Goal: Task Accomplishment & Management: Use online tool/utility

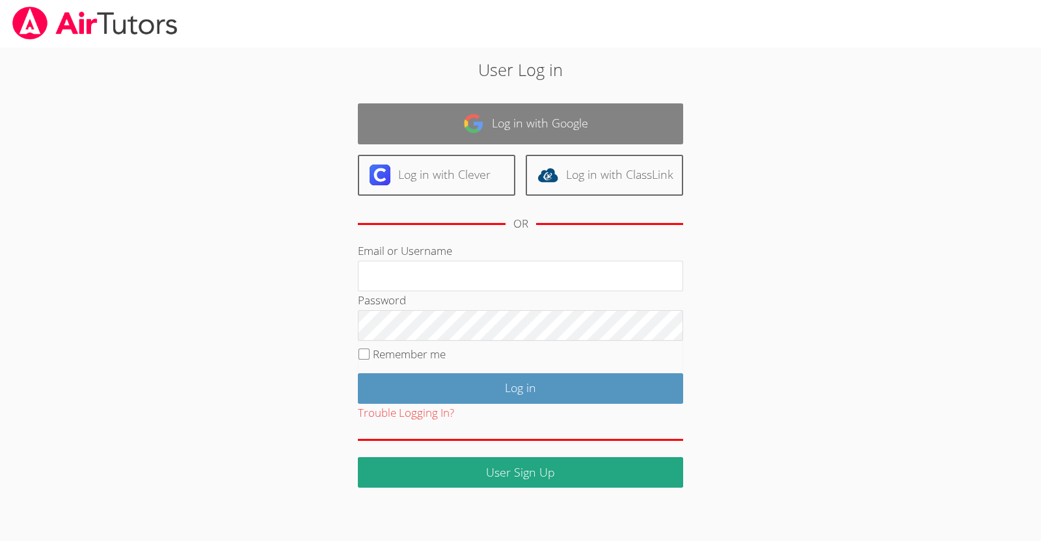
click at [517, 116] on link "Log in with Google" at bounding box center [520, 123] width 325 height 41
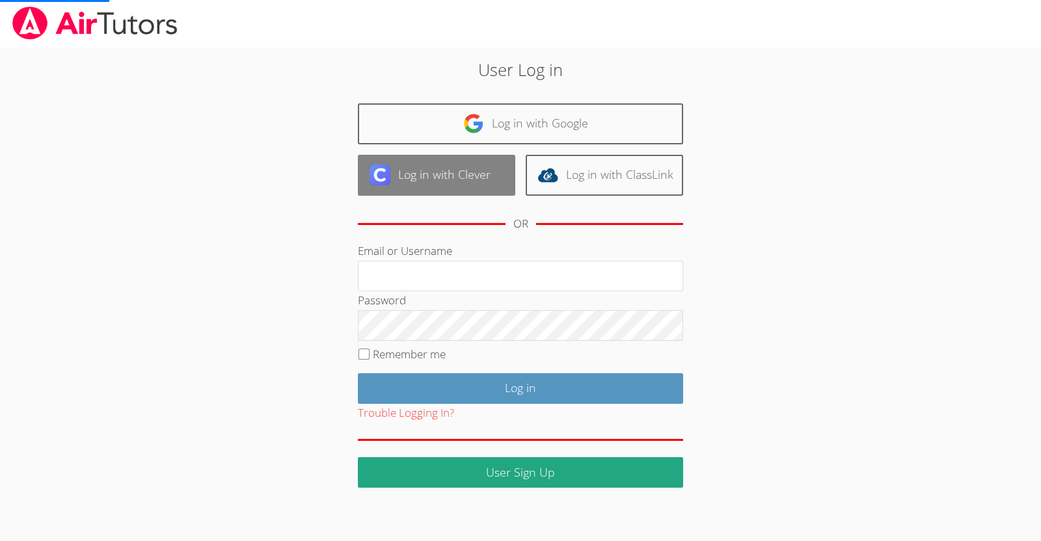
click at [493, 174] on link "Log in with Clever" at bounding box center [436, 175] width 157 height 41
click at [478, 181] on link "Log in with Clever" at bounding box center [436, 175] width 157 height 41
click at [438, 189] on link "Log in with Clever" at bounding box center [436, 175] width 157 height 41
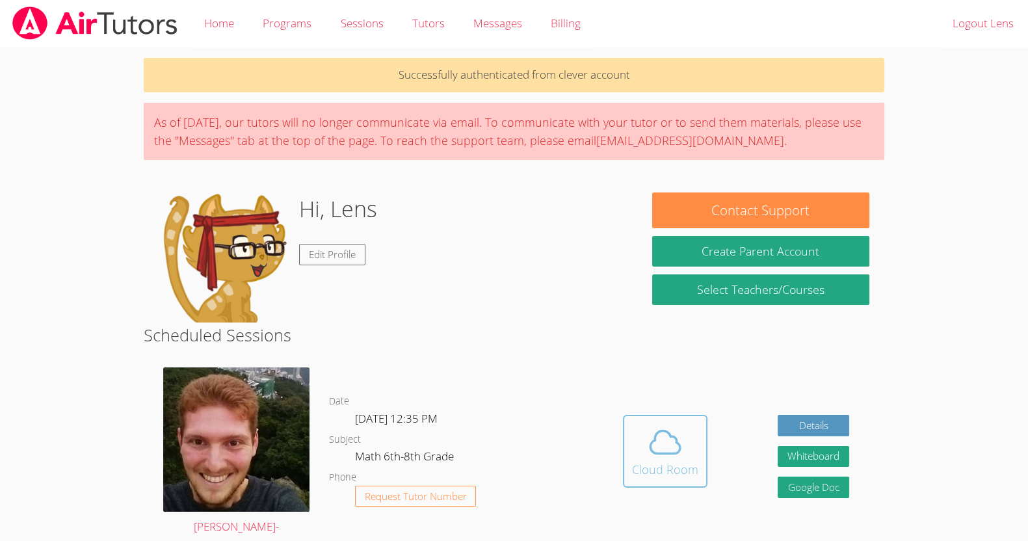
click at [662, 445] on icon at bounding box center [666, 442] width 30 height 23
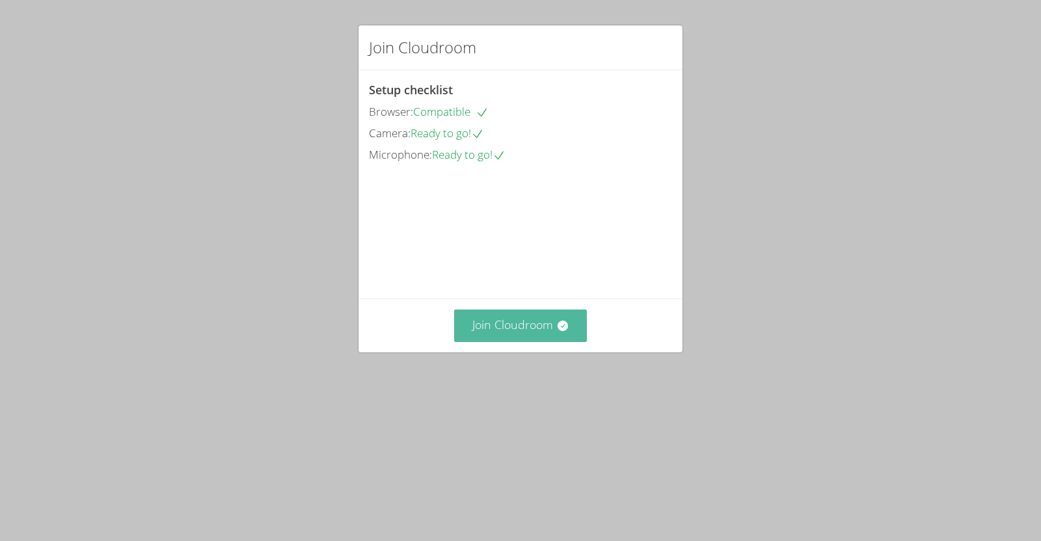
click at [490, 341] on button "Join Cloudroom" at bounding box center [520, 326] width 133 height 32
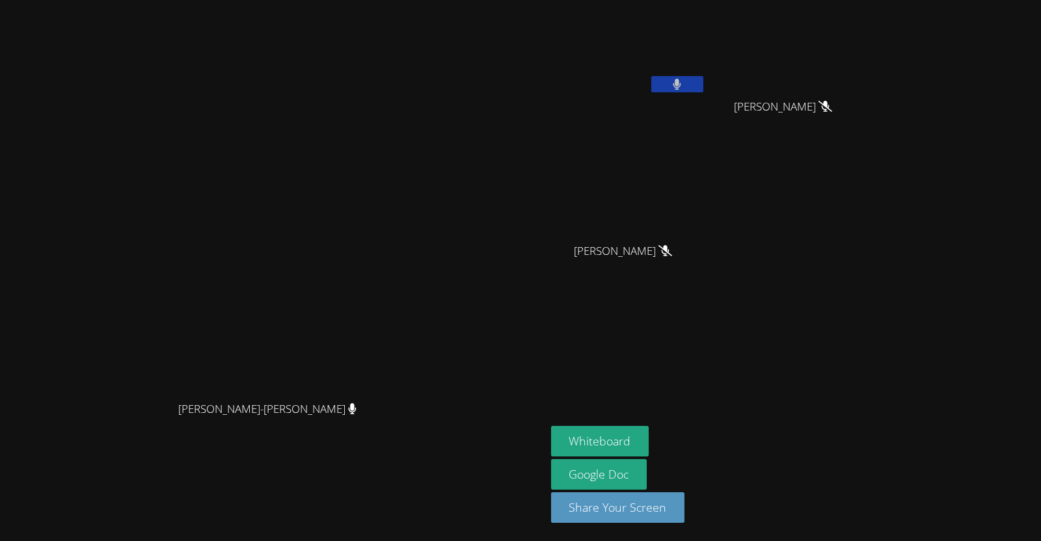
click at [673, 81] on icon at bounding box center [677, 84] width 8 height 11
click at [670, 81] on icon at bounding box center [677, 84] width 14 height 11
click at [667, 86] on button at bounding box center [677, 84] width 52 height 16
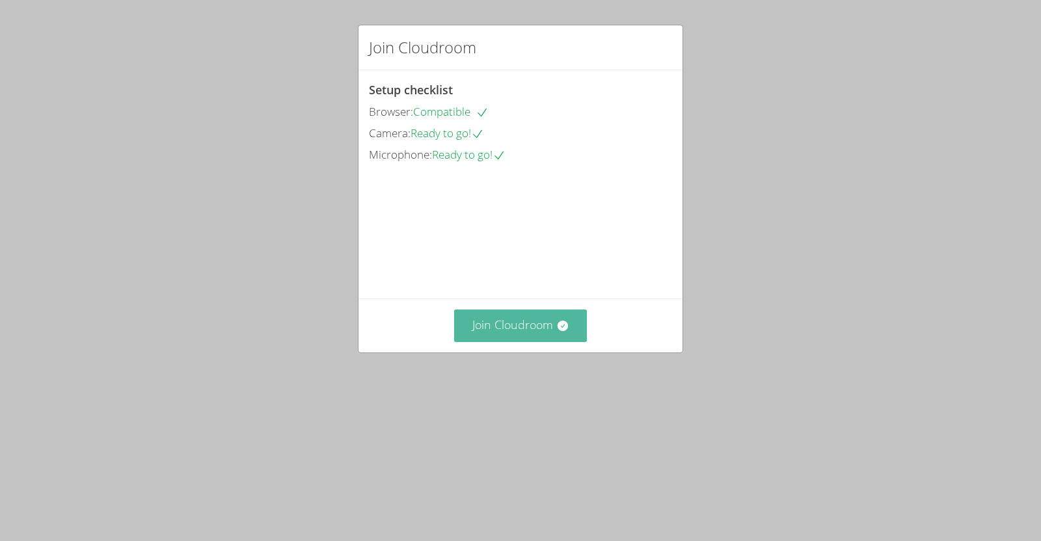
click at [548, 341] on button "Join Cloudroom" at bounding box center [520, 326] width 133 height 32
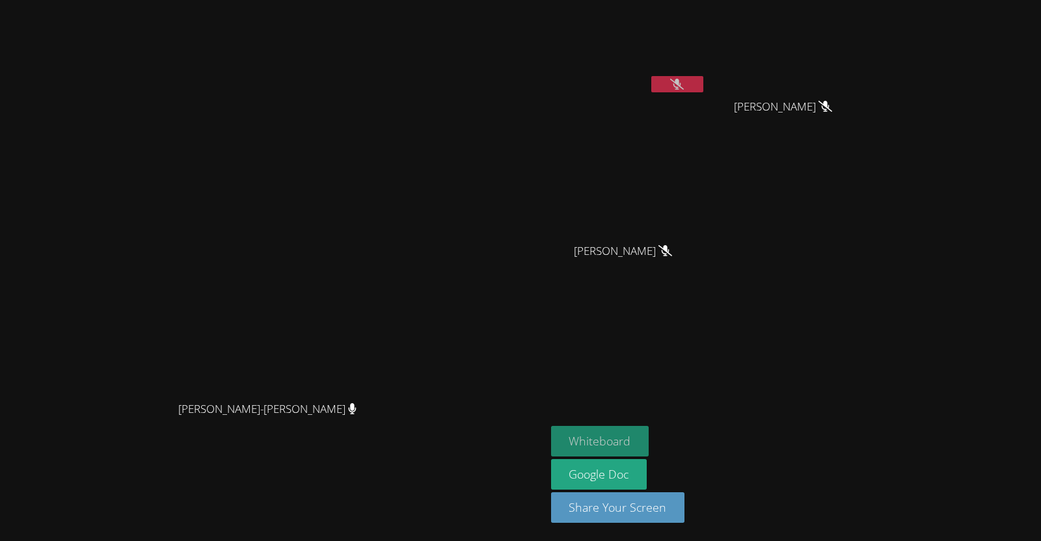
click at [649, 432] on button "Whiteboard" at bounding box center [600, 441] width 98 height 31
click at [866, 116] on div "[PERSON_NAME]" at bounding box center [788, 118] width 155 height 52
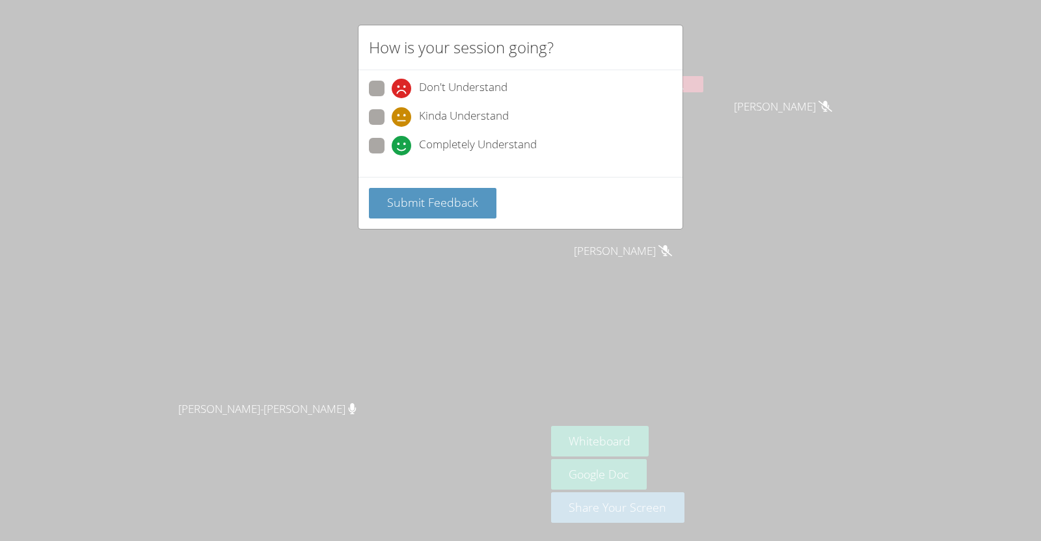
click at [392, 155] on span at bounding box center [392, 155] width 0 height 0
click at [392, 149] on input "Completely Understand" at bounding box center [397, 143] width 11 height 11
radio input "true"
click at [401, 194] on span "Submit Feedback" at bounding box center [432, 202] width 91 height 16
